Goal: Navigation & Orientation: Understand site structure

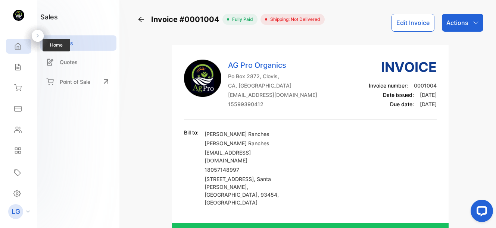
click at [18, 47] on icon at bounding box center [17, 46] width 7 height 7
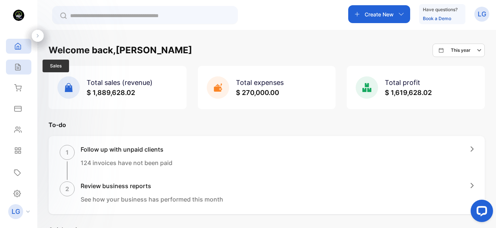
click at [18, 63] on div "Sales" at bounding box center [18, 67] width 25 height 15
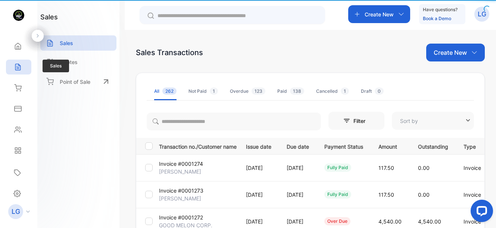
type input "**********"
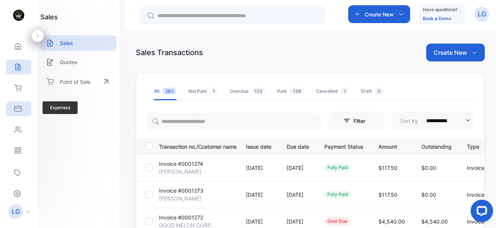
click at [15, 107] on icon at bounding box center [17, 108] width 7 height 7
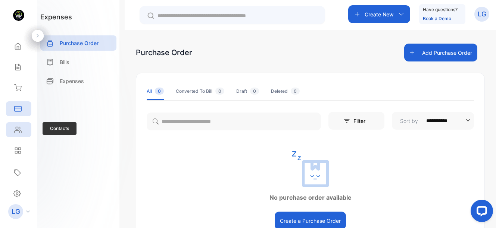
click at [16, 131] on icon at bounding box center [17, 129] width 7 height 7
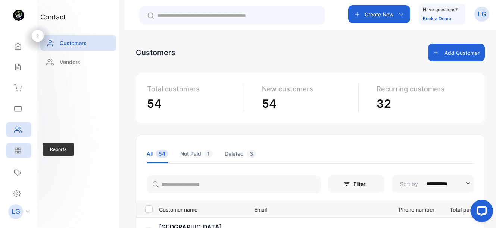
click at [18, 146] on div "Reports" at bounding box center [18, 150] width 25 height 15
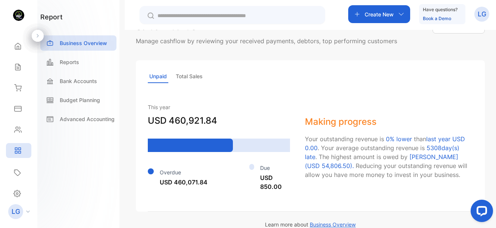
scroll to position [559, 0]
